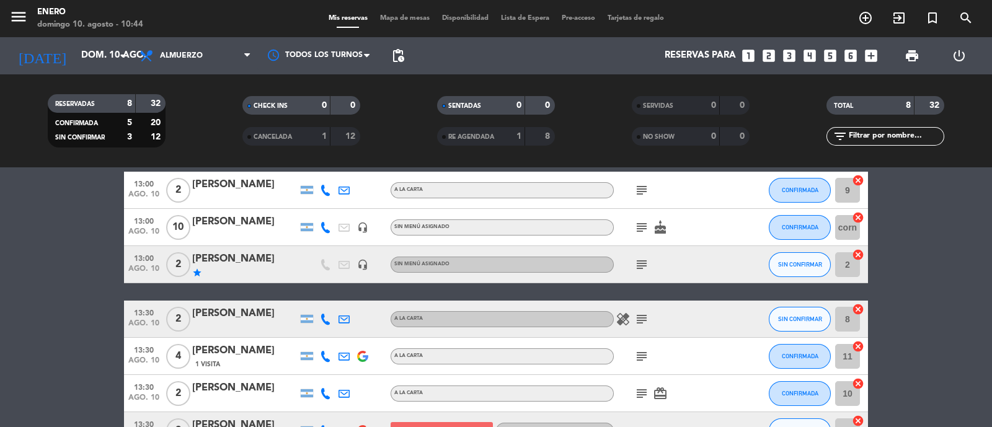
scroll to position [77, 0]
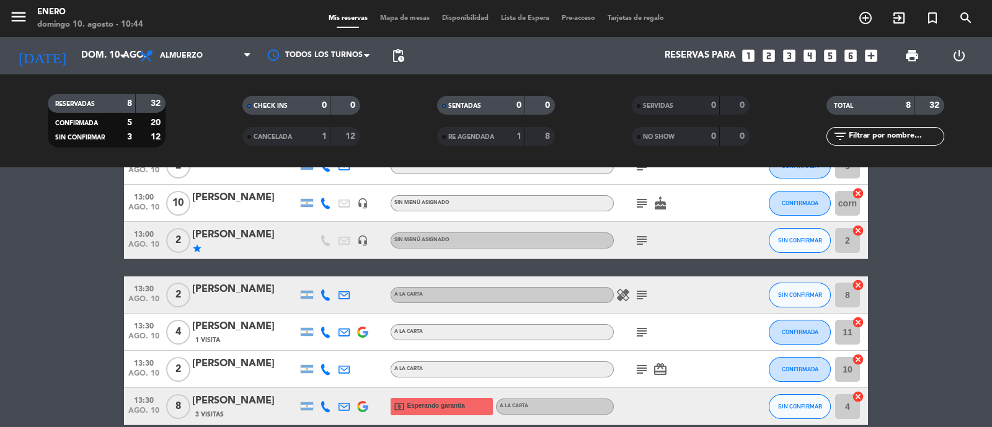
click at [646, 239] on icon "subject" at bounding box center [641, 240] width 15 height 15
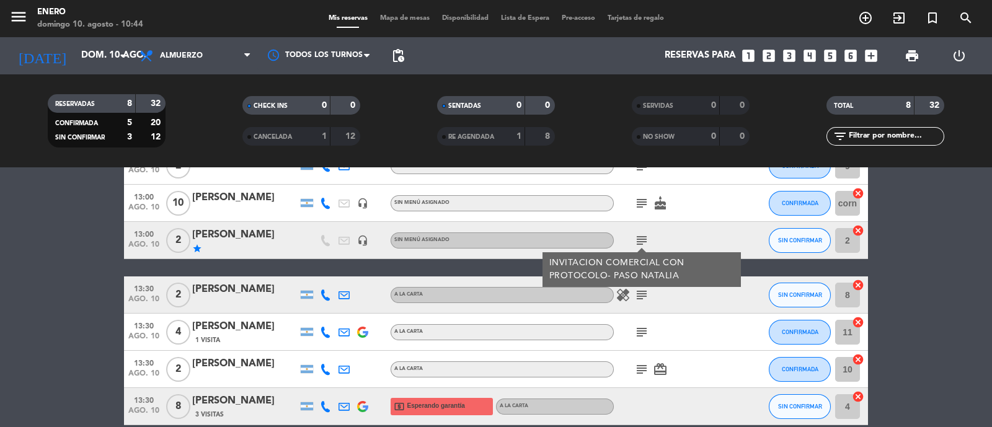
click at [702, 305] on div "healing subject" at bounding box center [670, 295] width 112 height 37
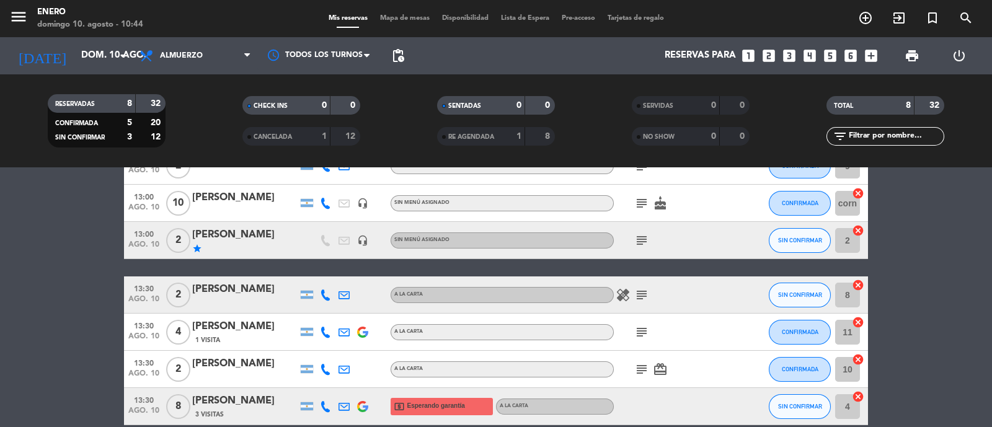
click at [639, 291] on icon "subject" at bounding box center [641, 295] width 15 height 15
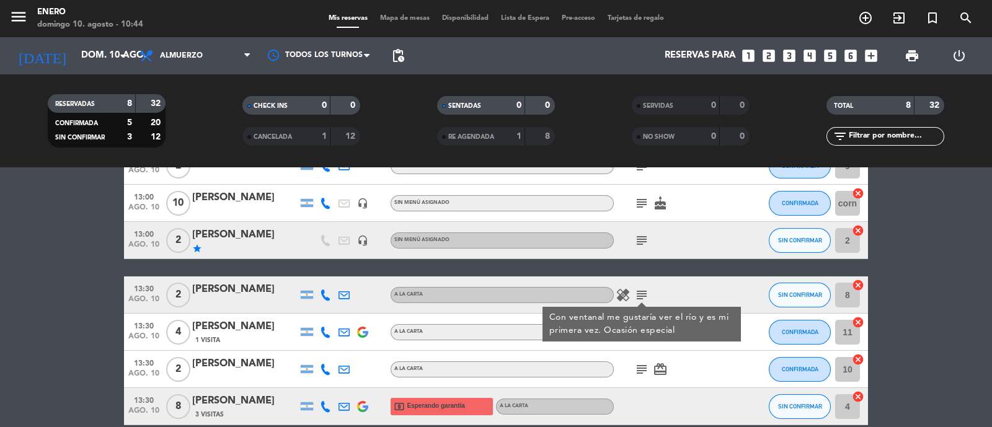
click at [331, 300] on div at bounding box center [325, 295] width 19 height 37
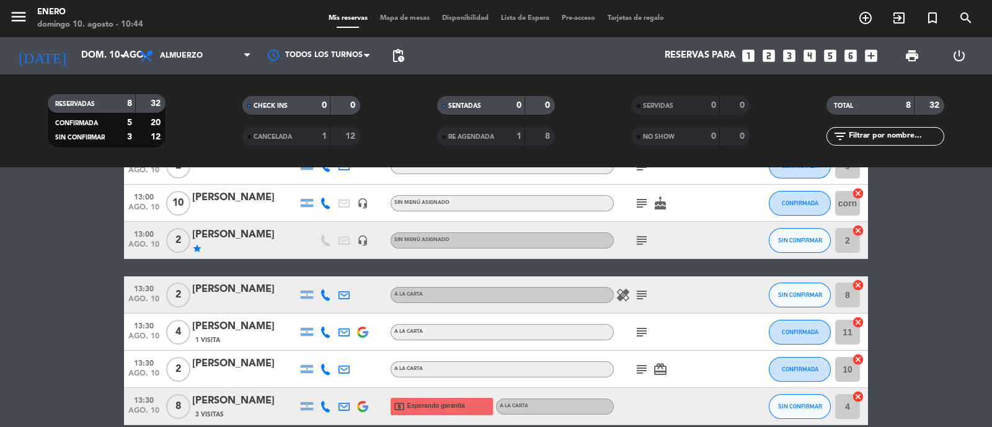
click at [326, 296] on icon at bounding box center [325, 295] width 11 height 11
click at [328, 279] on button "Copiar content_paste" at bounding box center [322, 274] width 38 height 13
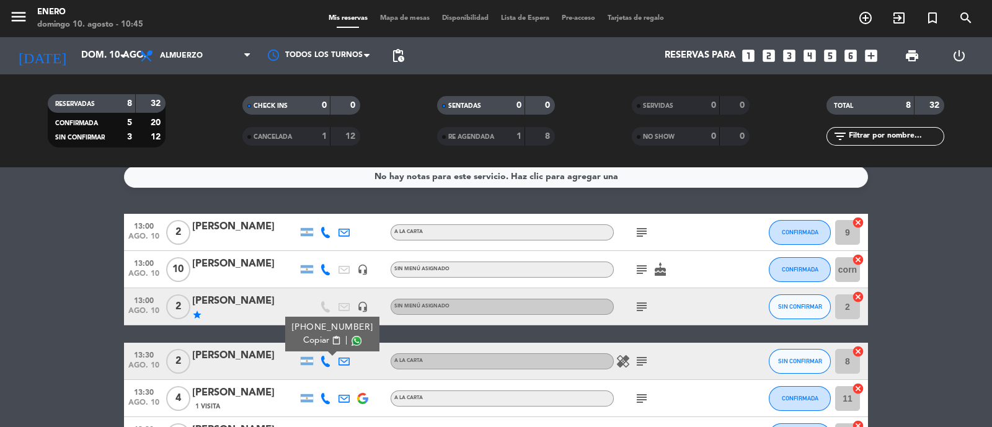
scroll to position [0, 0]
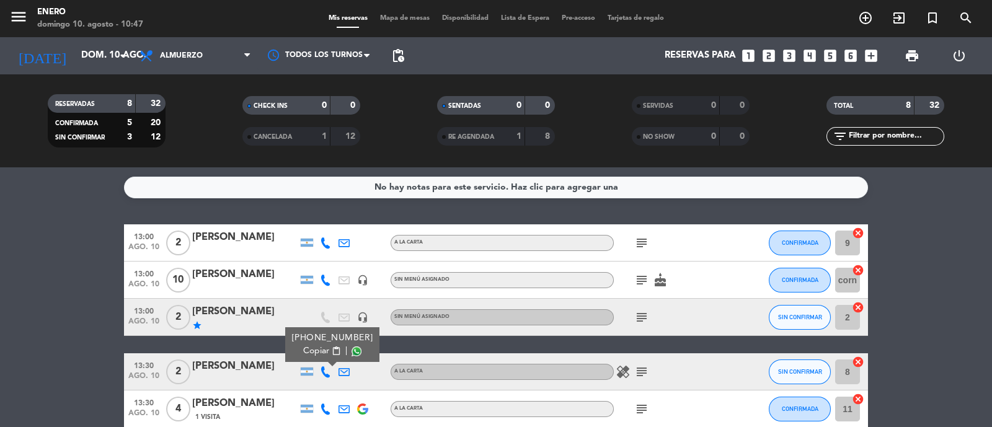
click at [47, 278] on bookings-row "13:00 [DATE] 2 [PERSON_NAME] A LA CARTA subject CONFIRMADA 9 cancel 13:00 [DATE…" at bounding box center [496, 390] width 992 height 332
click at [636, 282] on icon "subject" at bounding box center [641, 280] width 15 height 15
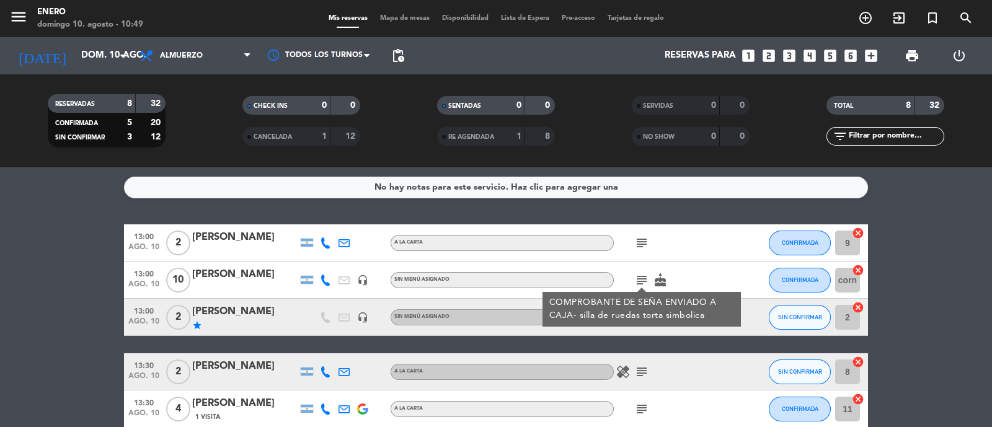
click at [918, 277] on bookings-row "13:00 [DATE] 2 [PERSON_NAME] A LA CARTA subject CONFIRMADA 9 cancel 13:00 [DATE…" at bounding box center [496, 390] width 992 height 332
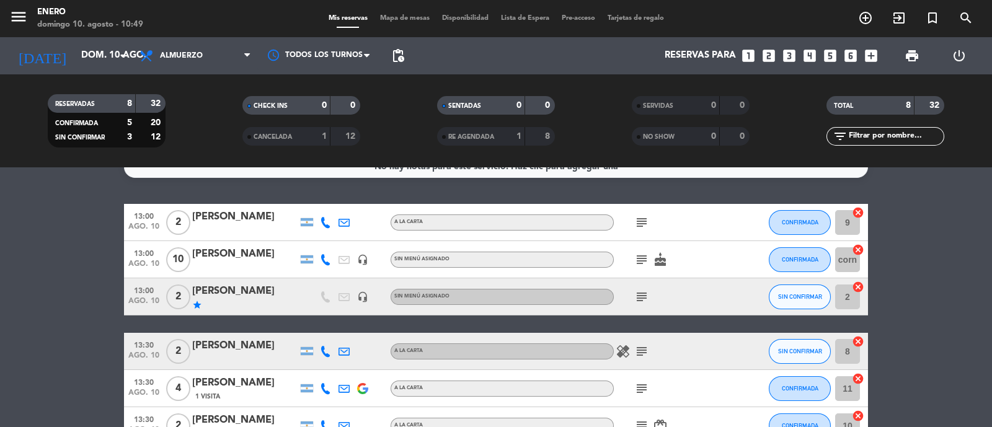
scroll to position [77, 0]
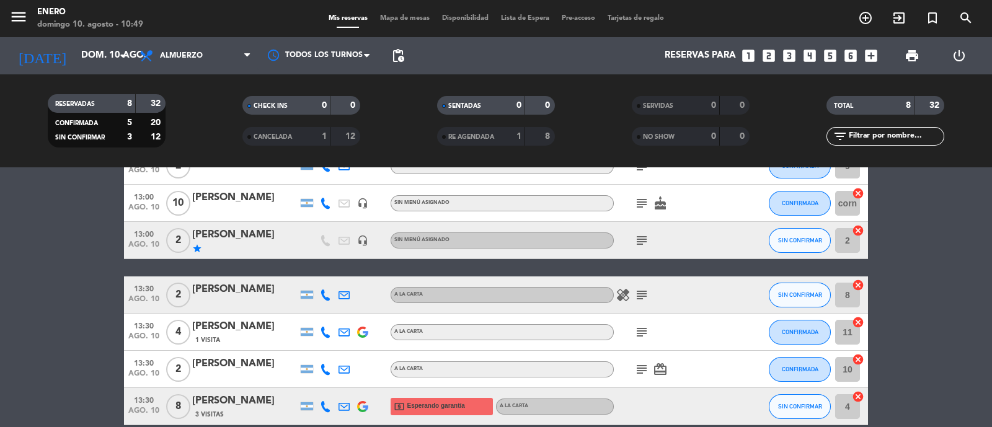
click at [622, 296] on icon "healing" at bounding box center [623, 295] width 15 height 15
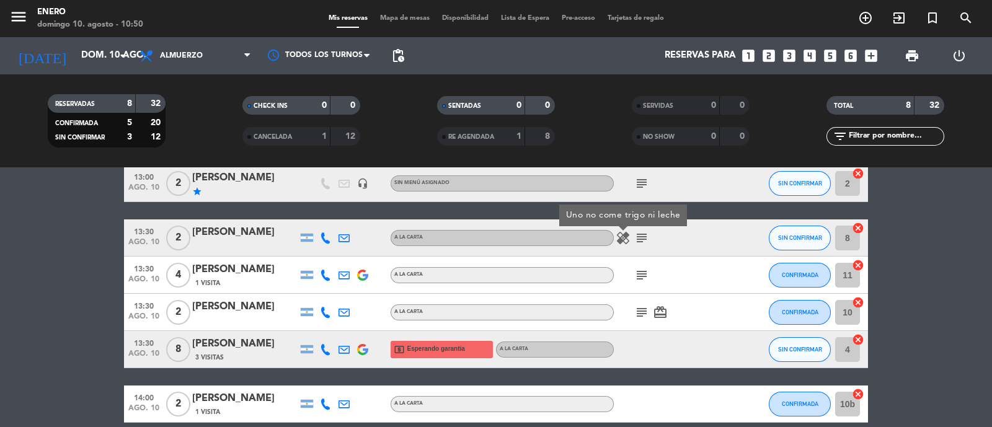
scroll to position [154, 0]
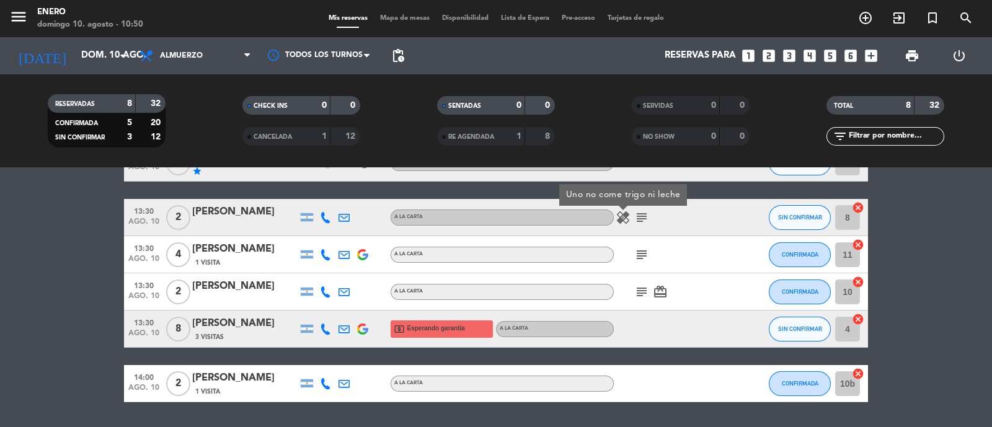
click at [637, 252] on icon "subject" at bounding box center [641, 254] width 15 height 15
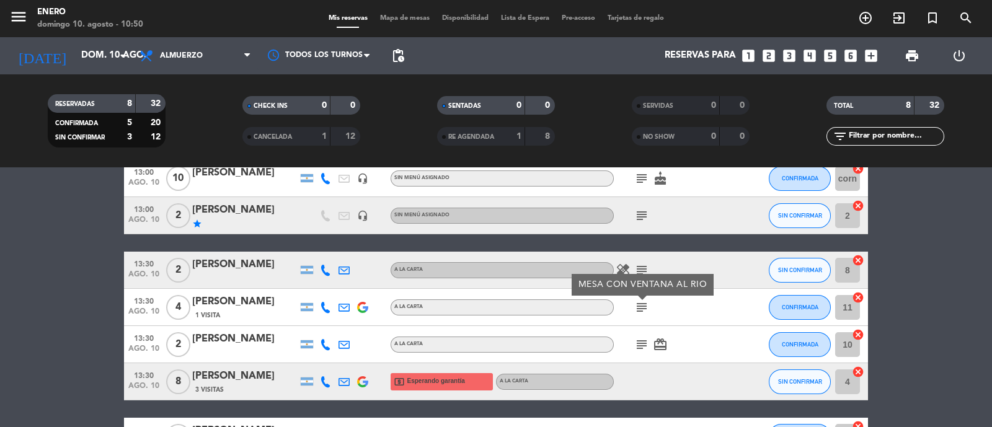
scroll to position [77, 0]
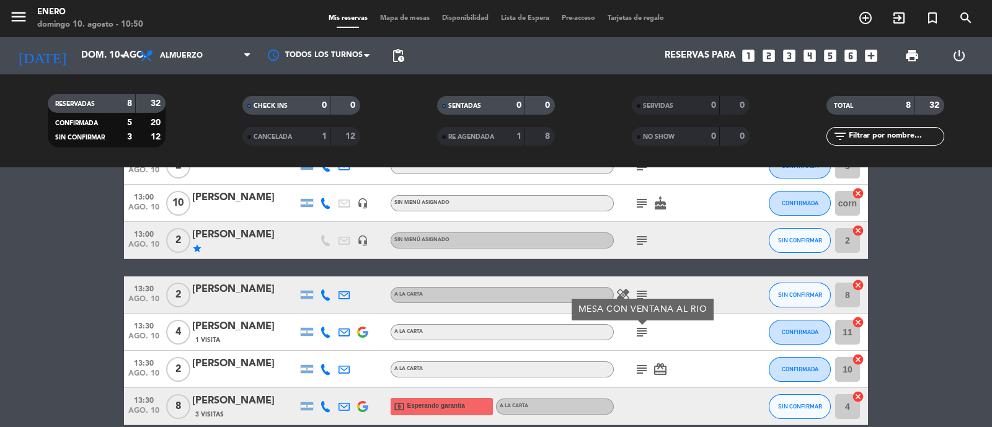
click at [697, 331] on div "subject MESA CON VENTANA AL RIO" at bounding box center [670, 332] width 112 height 37
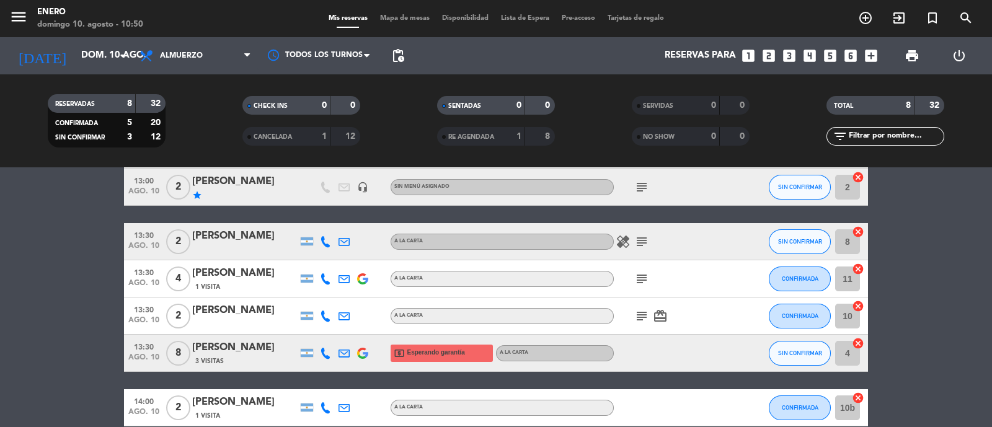
scroll to position [154, 0]
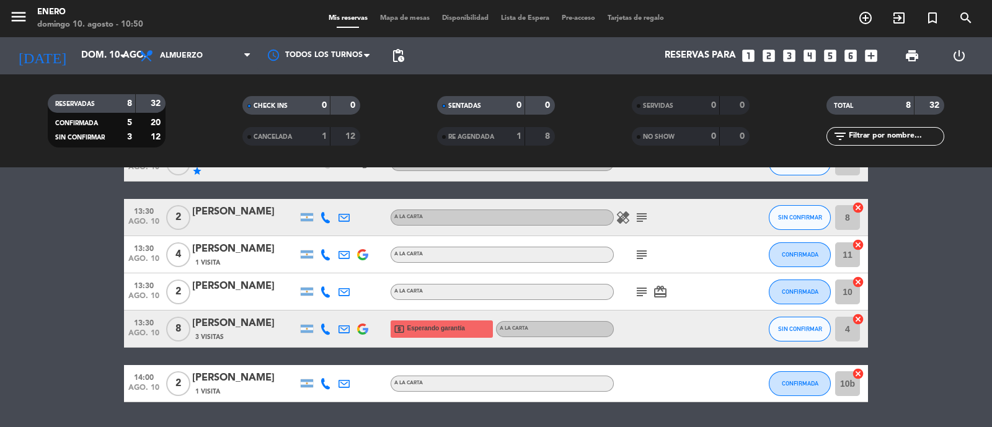
click at [636, 288] on icon "subject" at bounding box center [641, 292] width 15 height 15
click at [688, 290] on div "subject no card_giftcard" at bounding box center [670, 291] width 112 height 37
click at [659, 292] on icon "card_giftcard" at bounding box center [660, 292] width 15 height 15
click at [691, 292] on div "subject card_giftcard SOLO UN REGALO" at bounding box center [670, 291] width 112 height 37
click at [273, 332] on div "3 Visitas" at bounding box center [244, 337] width 105 height 11
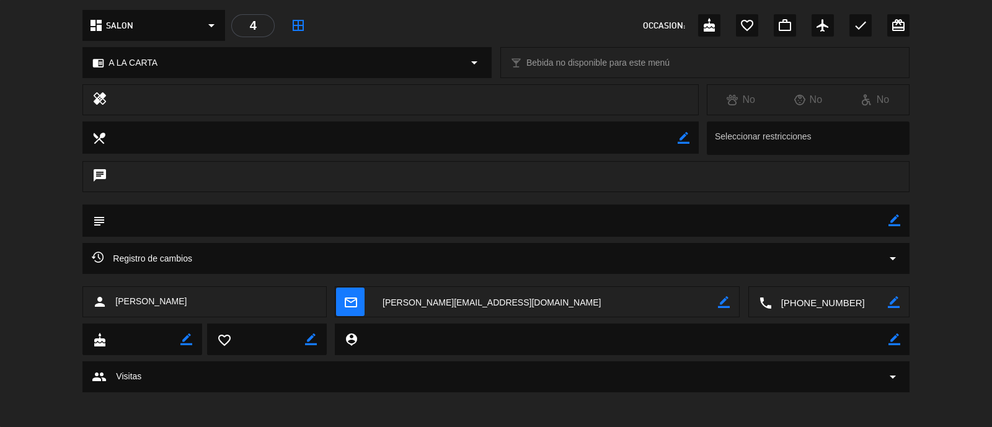
scroll to position [141, 0]
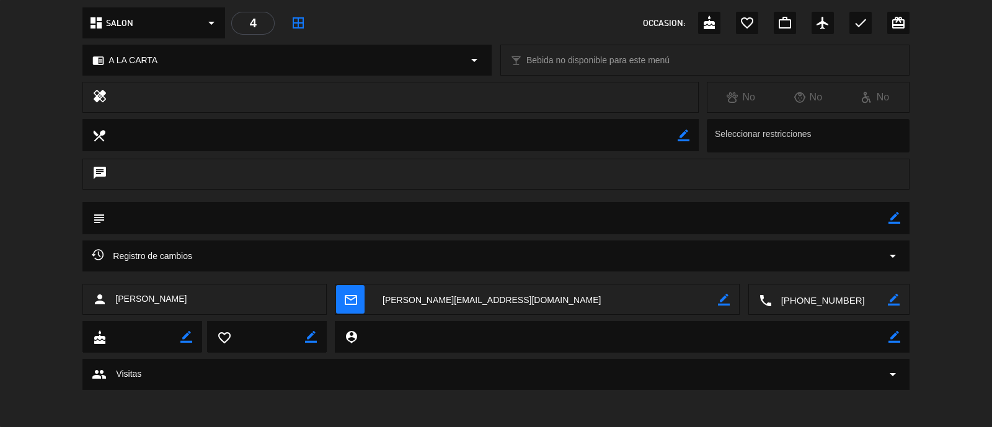
click at [887, 220] on textarea at bounding box center [496, 218] width 783 height 32
click at [892, 218] on icon "border_color" at bounding box center [895, 218] width 12 height 12
click at [391, 224] on textarea at bounding box center [496, 218] width 783 height 32
type textarea "SALON (DOS MENORES)"
click at [890, 215] on icon at bounding box center [895, 218] width 12 height 12
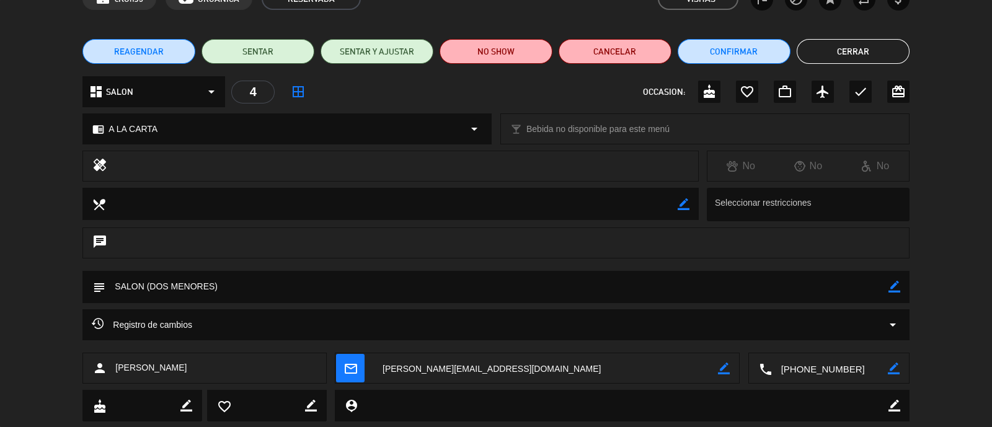
scroll to position [0, 0]
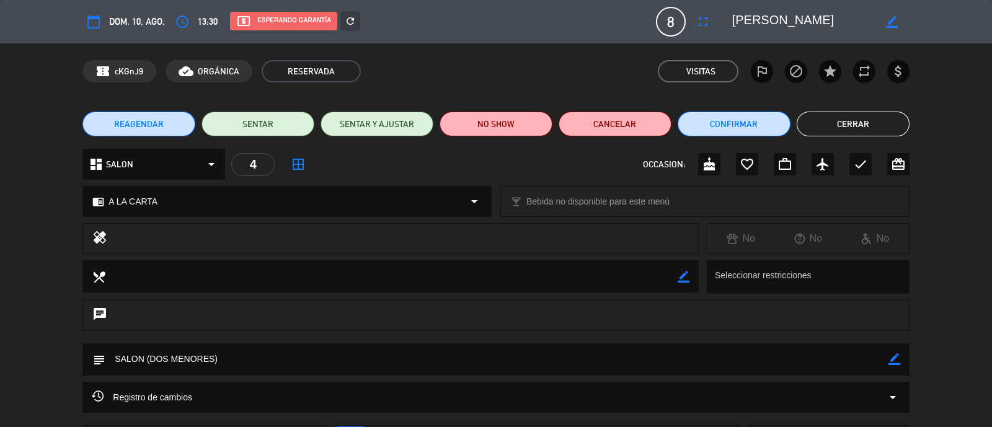
click at [862, 119] on button "Cerrar" at bounding box center [853, 124] width 113 height 25
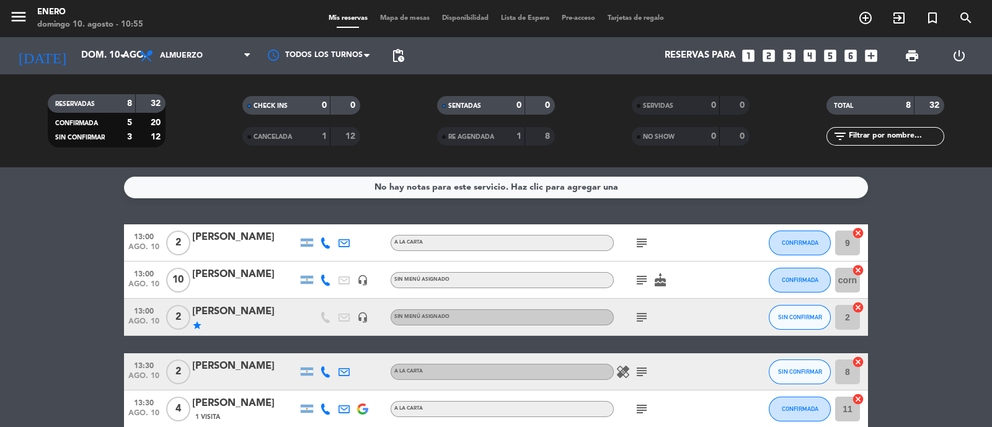
click at [637, 246] on icon "subject" at bounding box center [641, 243] width 15 height 15
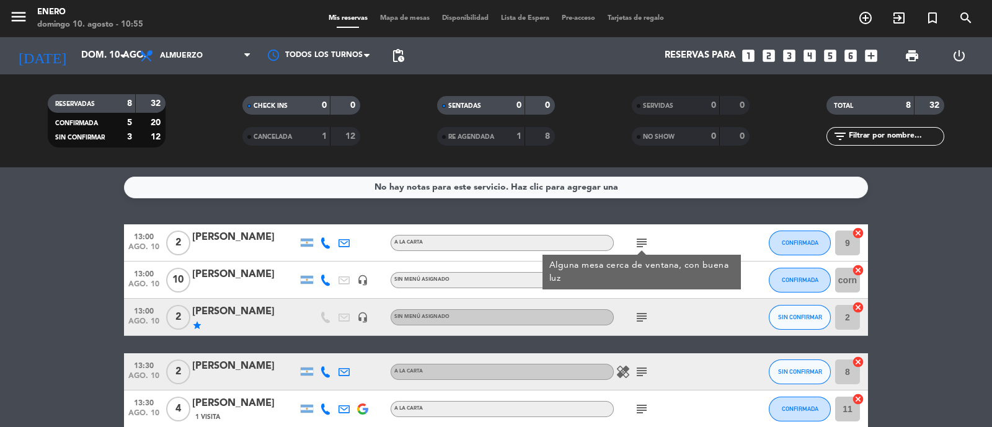
click at [701, 247] on div "subject Alguna mesa cerca de ventana, con buena luz" at bounding box center [670, 242] width 112 height 37
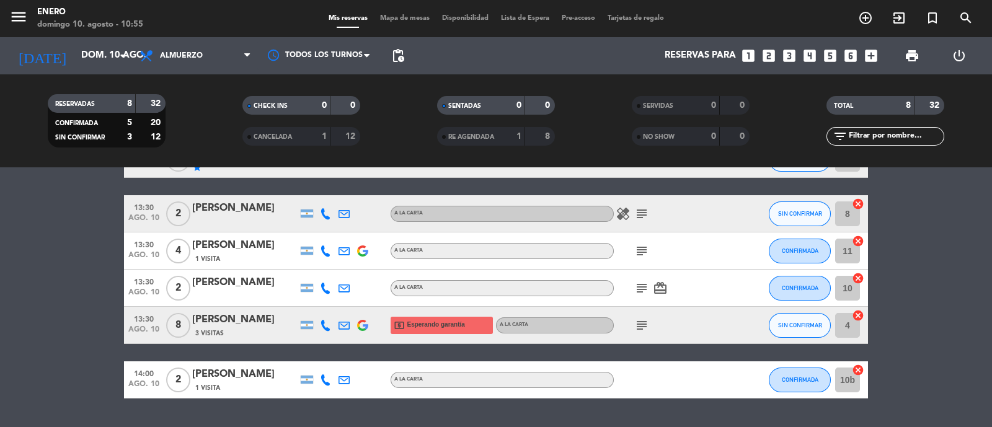
scroll to position [192, 0]
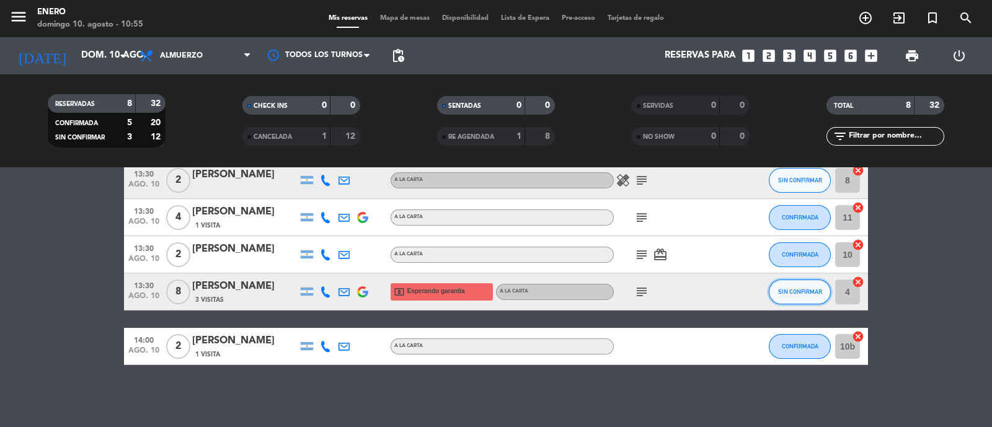
click at [789, 295] on span "SIN CONFIRMAR" at bounding box center [800, 291] width 44 height 7
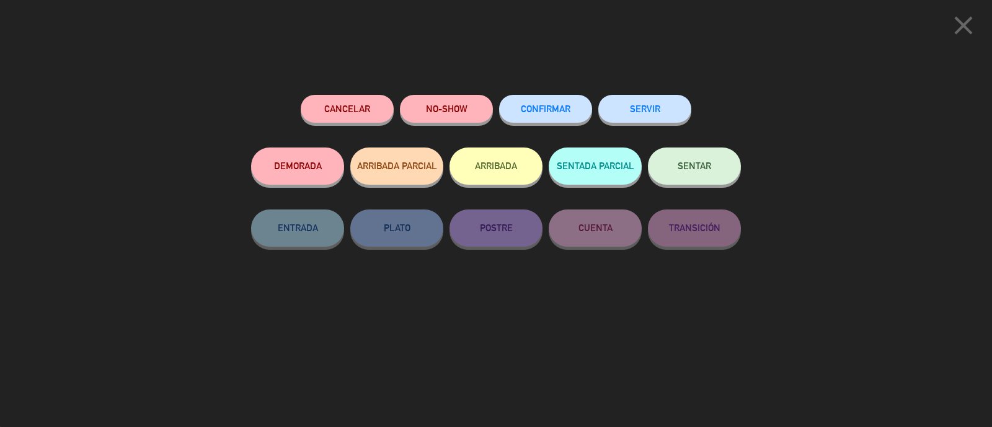
click at [555, 122] on button "CONFIRMAR" at bounding box center [545, 109] width 93 height 28
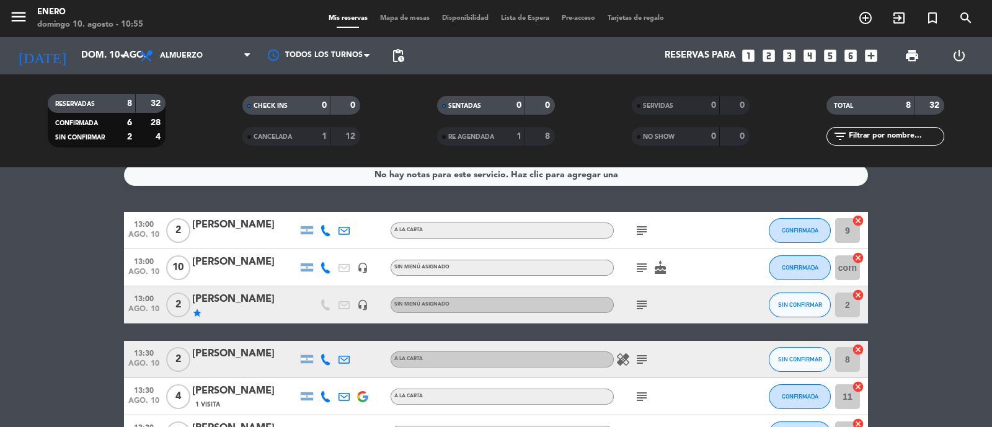
scroll to position [0, 0]
